Goal: Transaction & Acquisition: Obtain resource

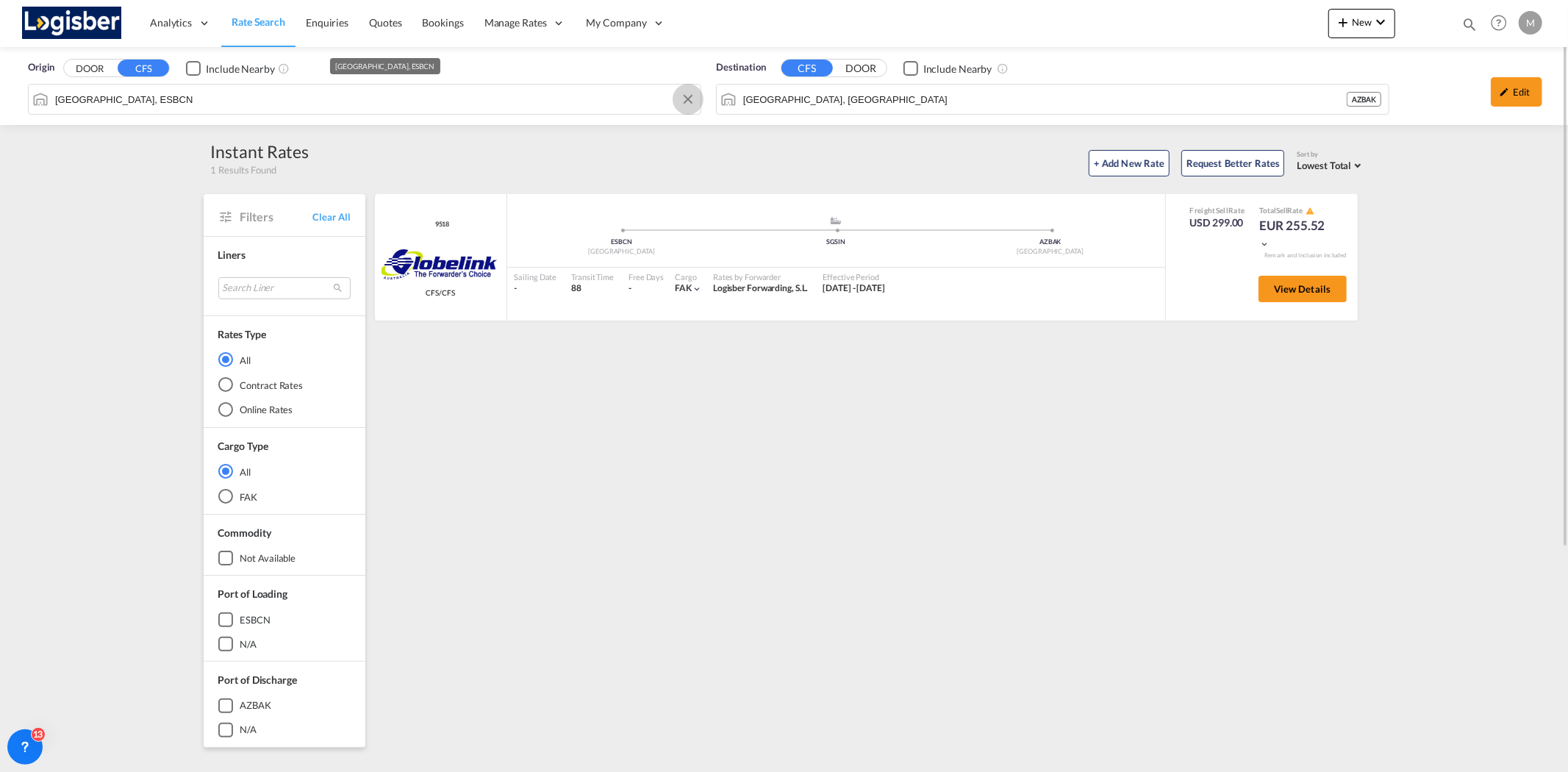
click at [685, 100] on button "Clear Input" at bounding box center [687, 99] width 22 height 22
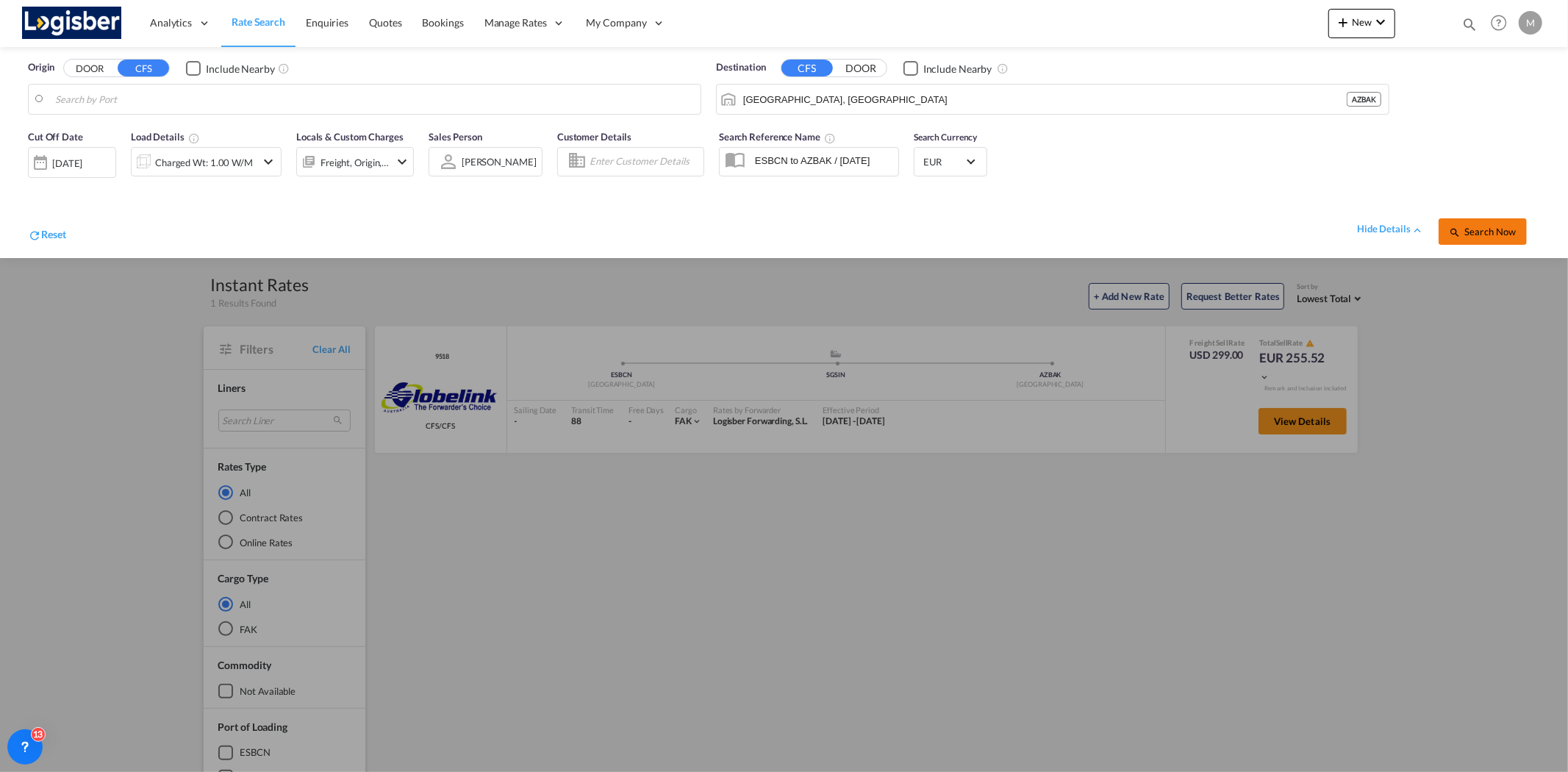
drag, startPoint x: 1481, startPoint y: 231, endPoint x: 1456, endPoint y: 230, distance: 25.0
click at [1481, 231] on span "Search Now" at bounding box center [1481, 231] width 66 height 12
click at [262, 26] on span "Rate Search" at bounding box center [258, 21] width 54 height 13
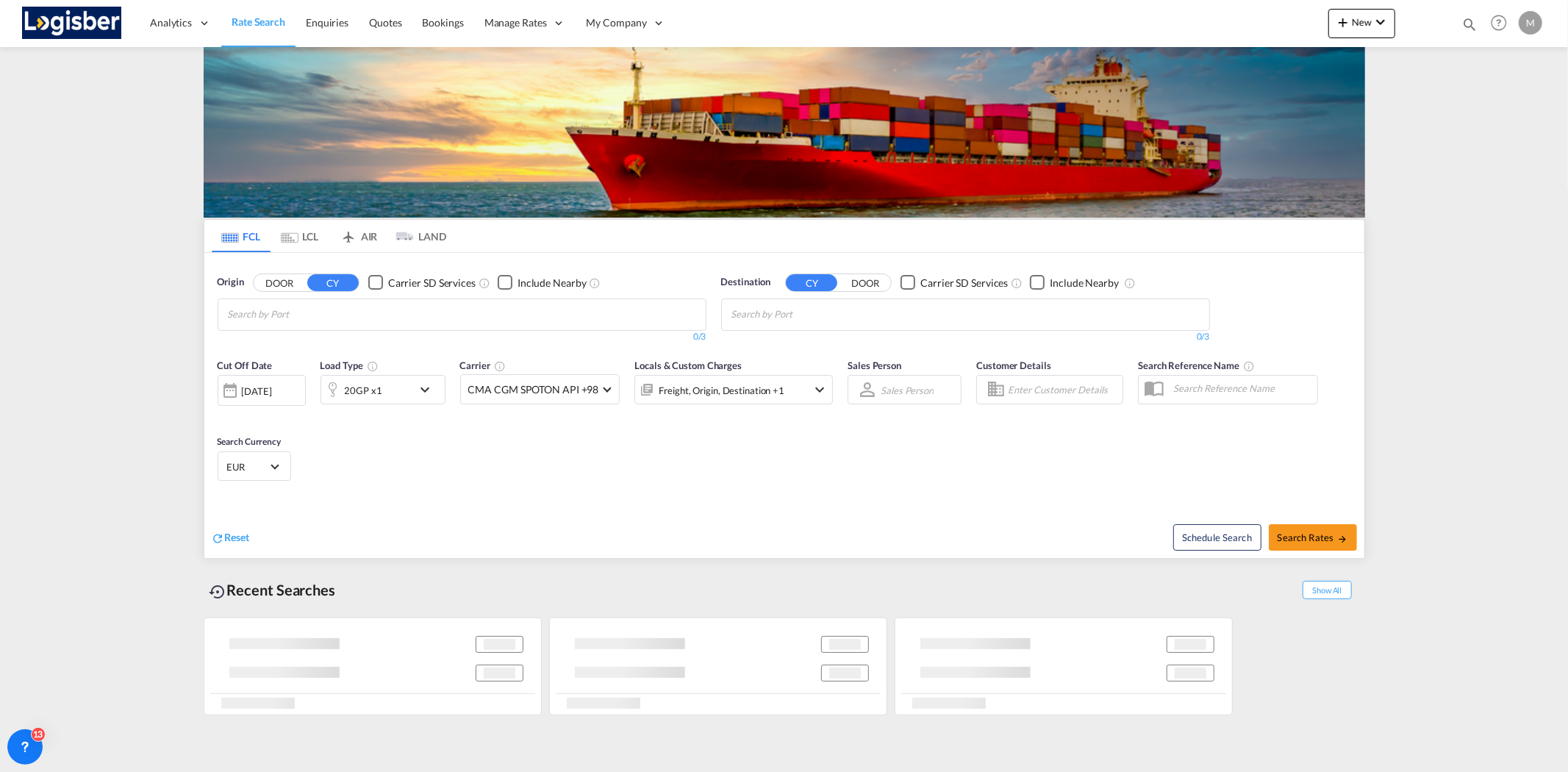
click at [331, 313] on input "Chips input." at bounding box center [297, 314] width 140 height 23
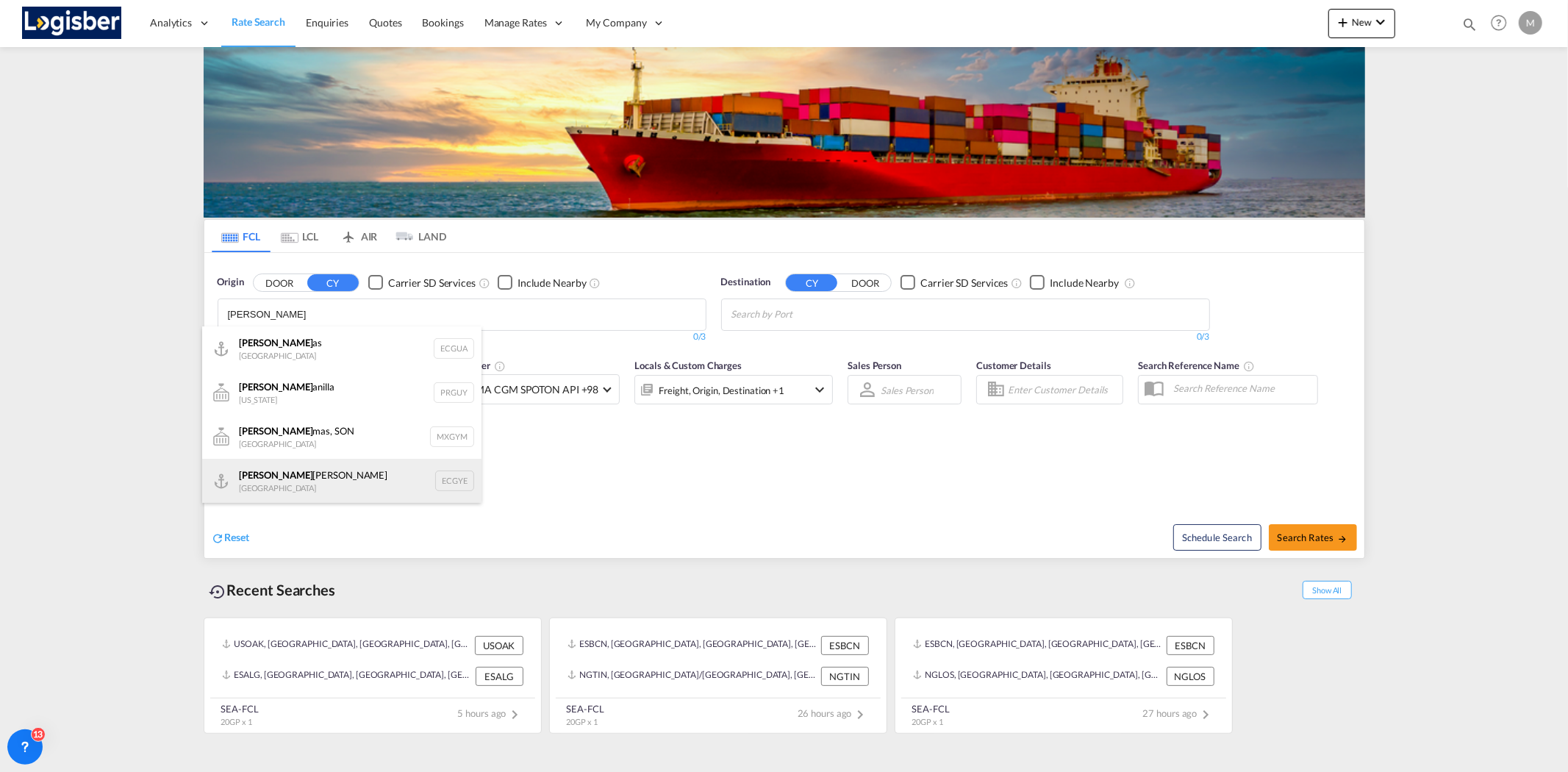
type input "[PERSON_NAME]"
click at [307, 472] on div "[PERSON_NAME] Ecuador ECGYE" at bounding box center [342, 481] width 279 height 44
